Goal: Transaction & Acquisition: Book appointment/travel/reservation

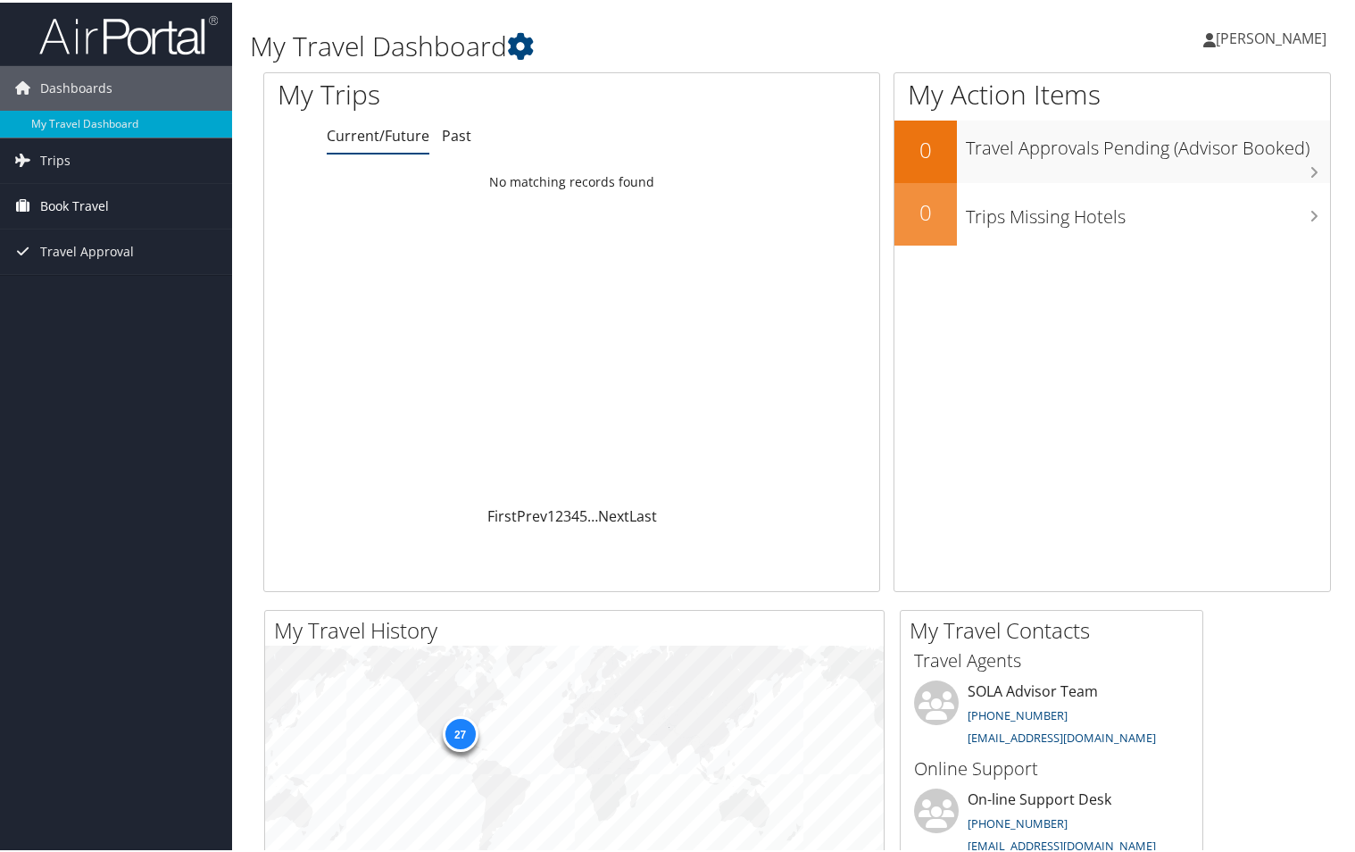
click at [99, 200] on span "Book Travel" at bounding box center [74, 203] width 69 height 45
click at [104, 262] on link "Book/Manage Online Trips" at bounding box center [116, 266] width 232 height 27
